Goal: Task Accomplishment & Management: Manage account settings

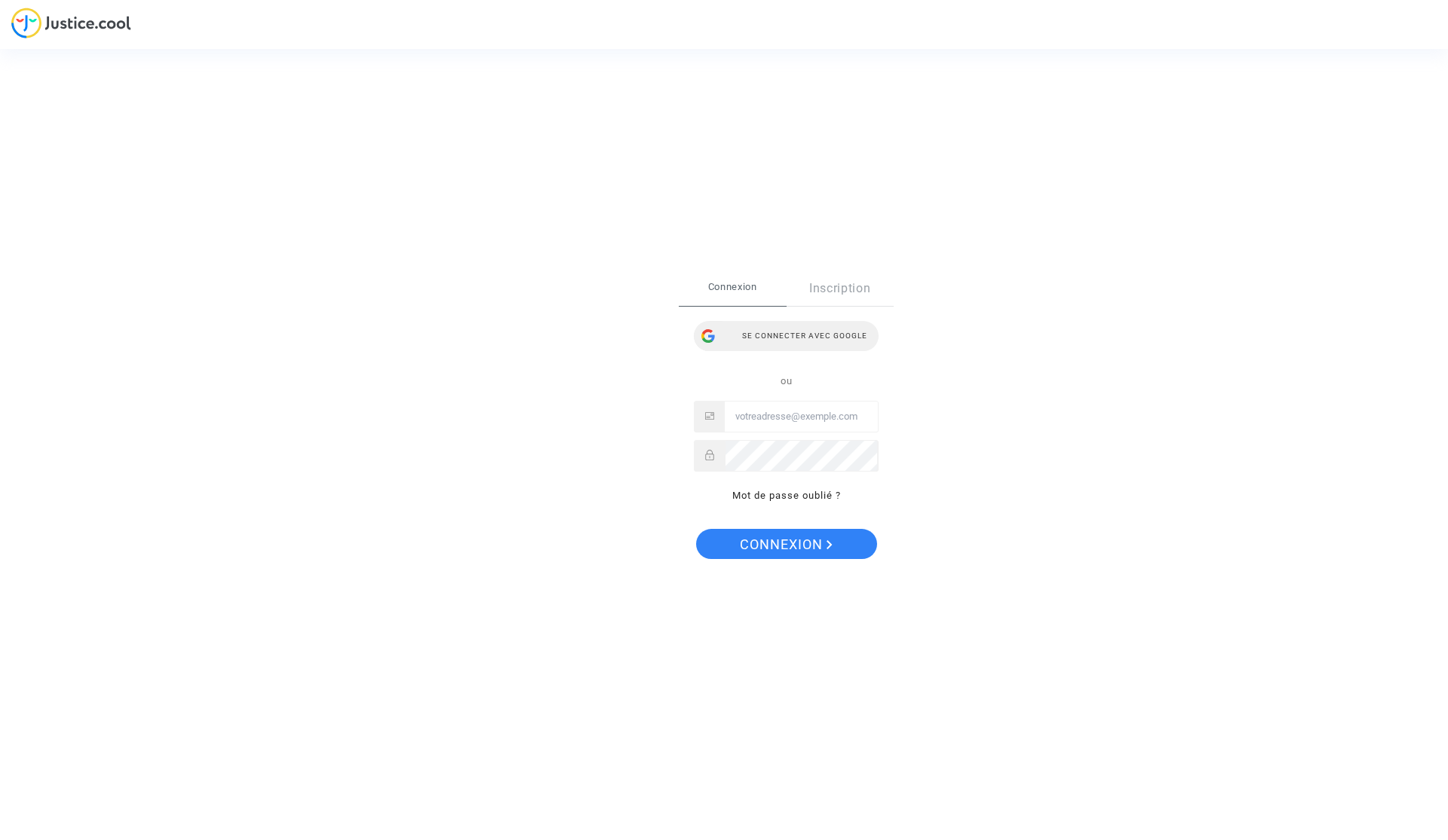
click at [770, 336] on div "Se connecter avec Google" at bounding box center [786, 336] width 185 height 30
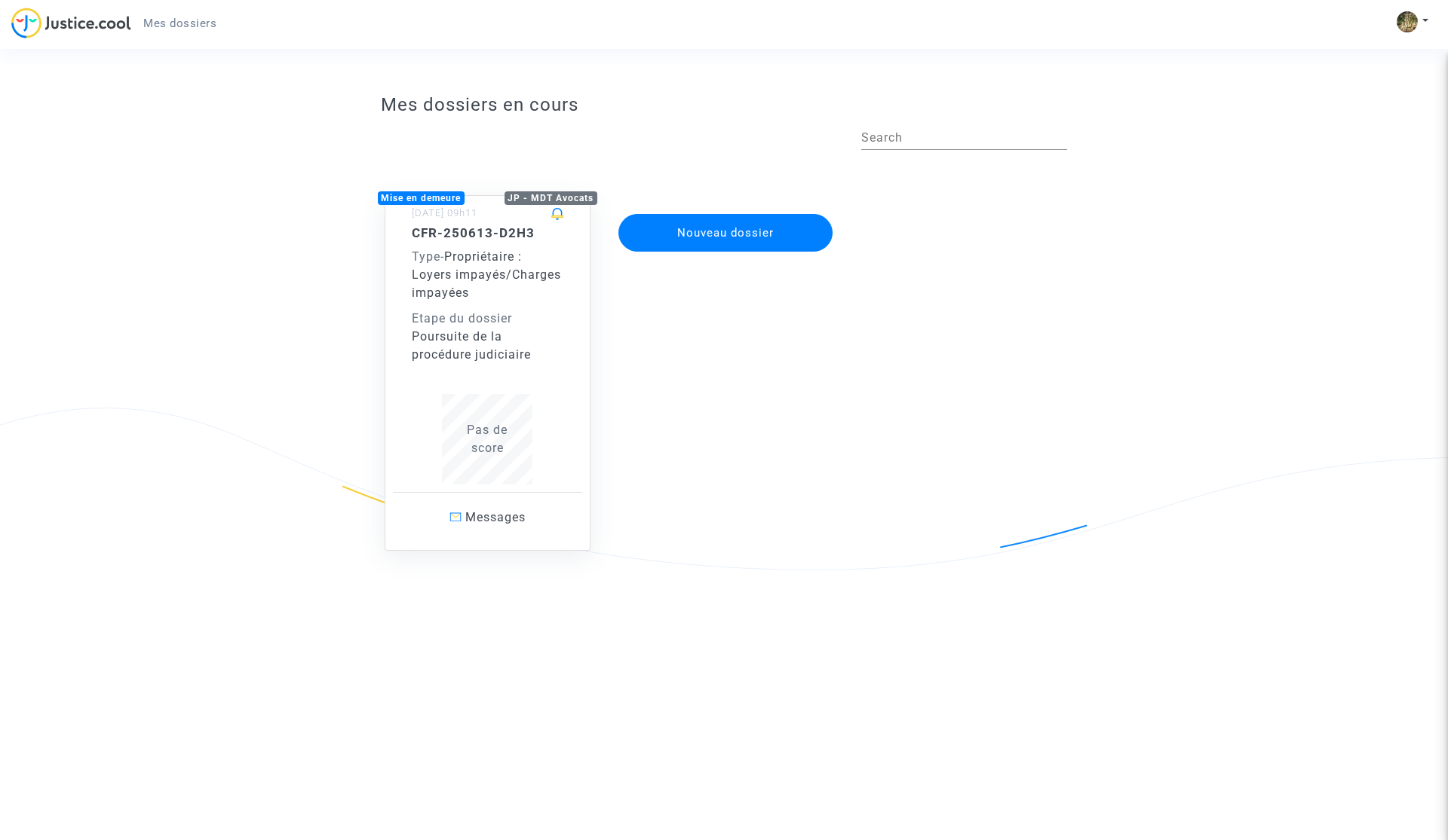
click at [493, 432] on span "Pas de score" at bounding box center [487, 439] width 41 height 32
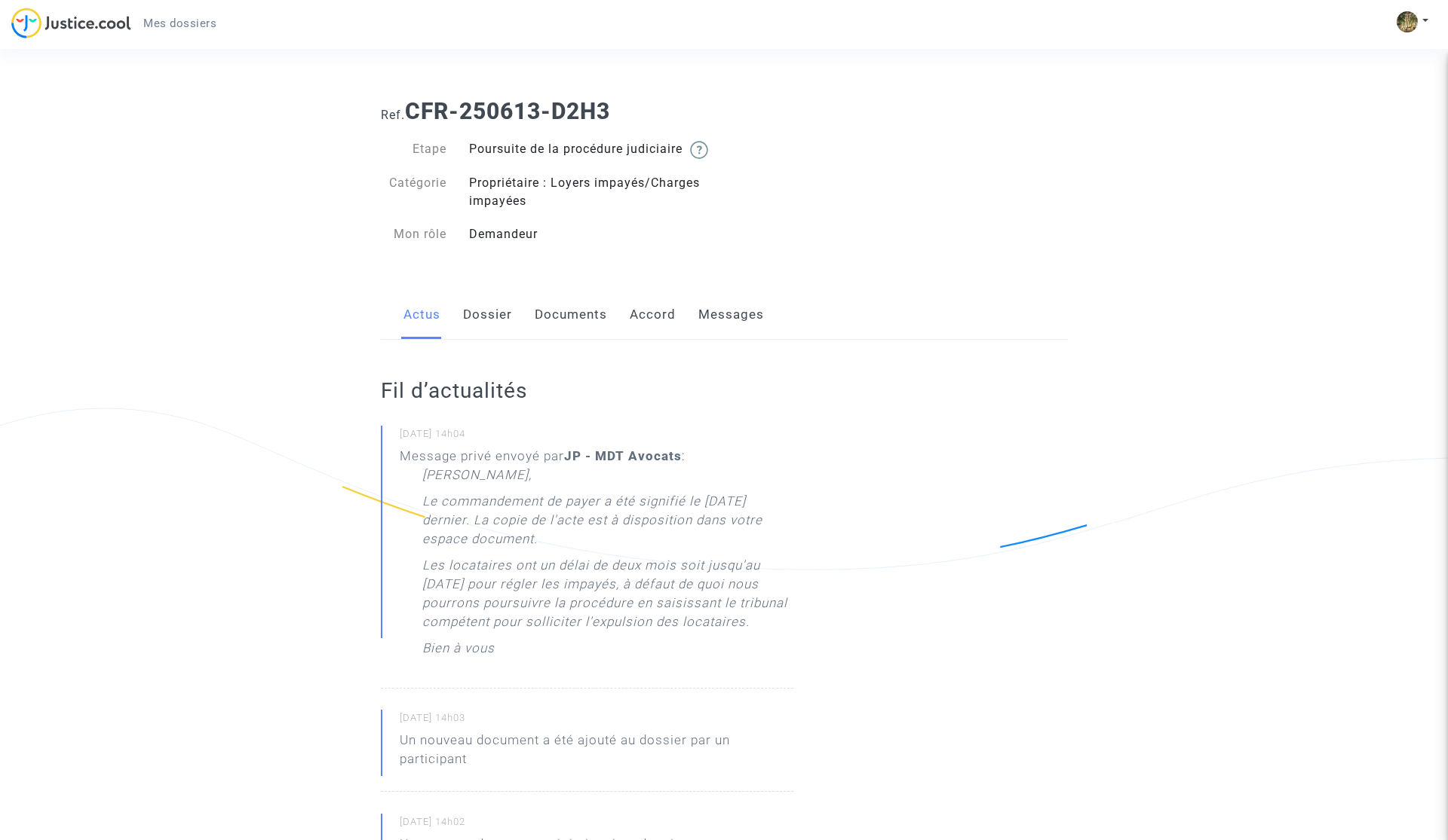
click at [567, 330] on link "Documents" at bounding box center [571, 315] width 73 height 50
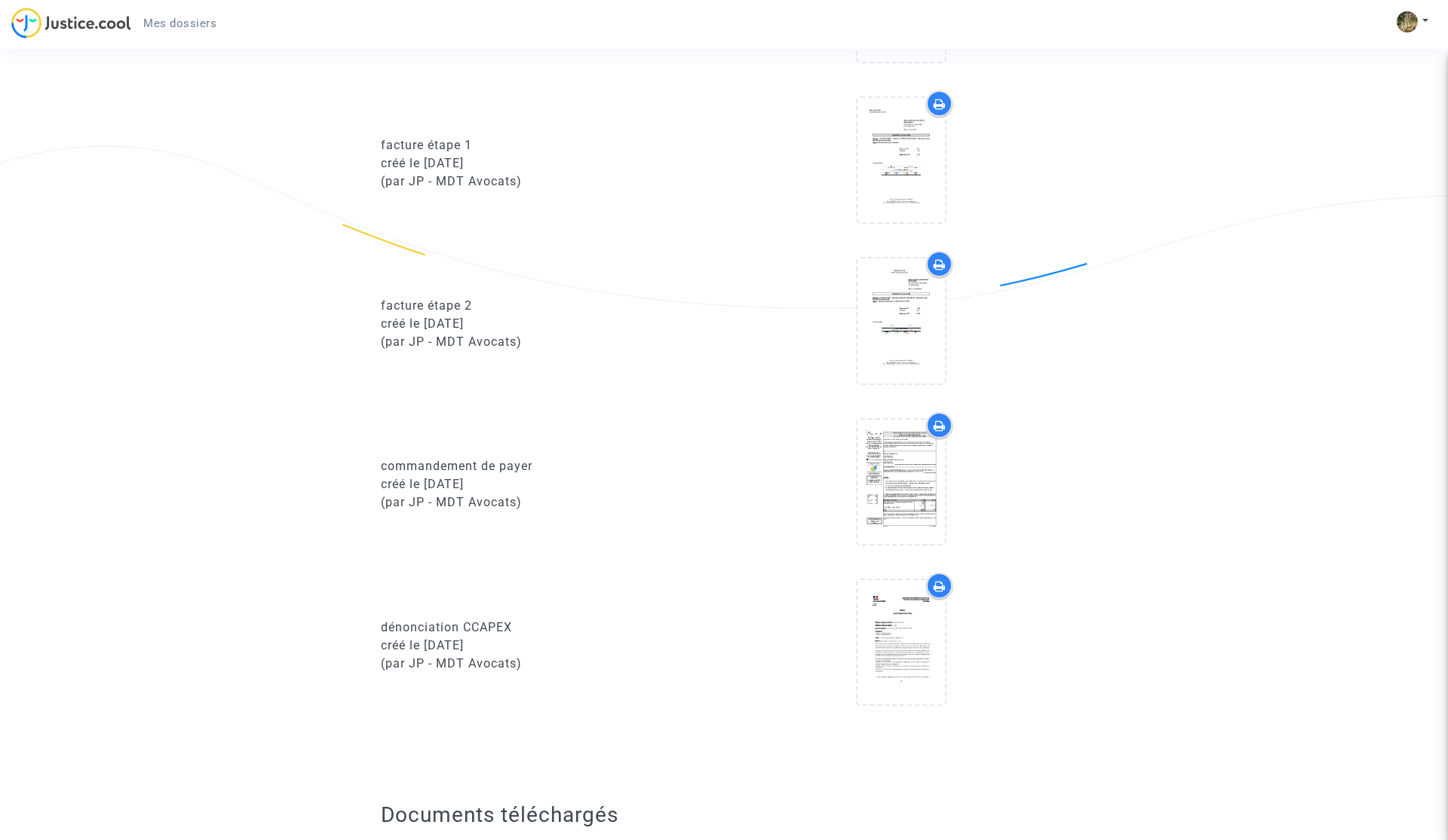
scroll to position [1069, 0]
click at [924, 495] on icon at bounding box center [901, 480] width 49 height 48
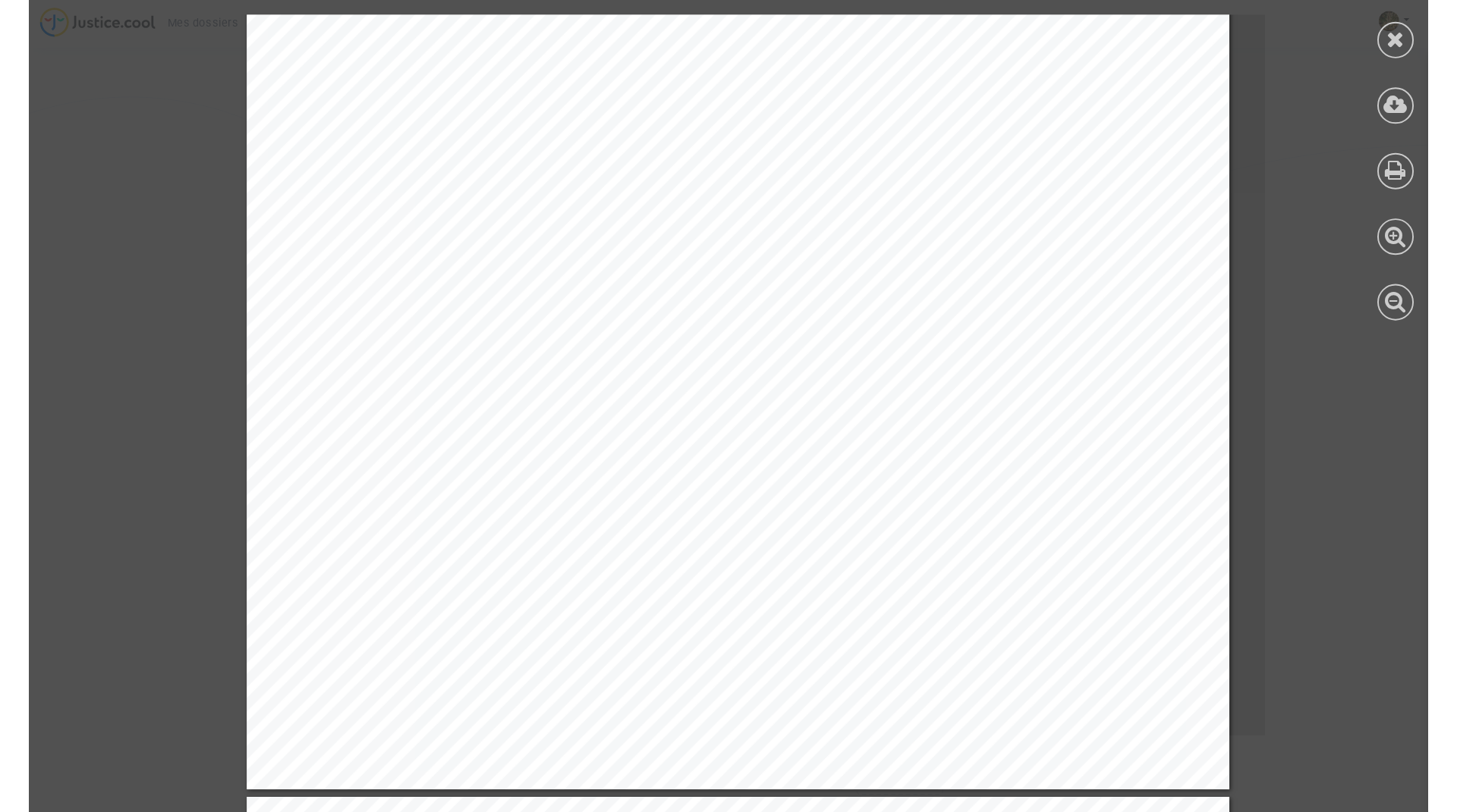
scroll to position [2055, 0]
